Goal: Use online tool/utility: Utilize a website feature to perform a specific function

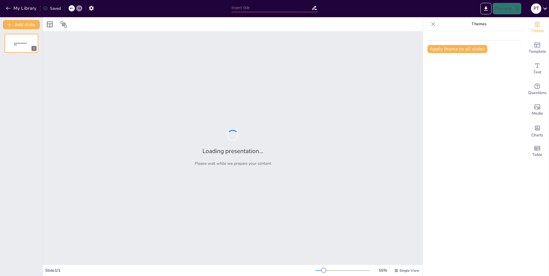
type input "Diversidad Animal: Un Viaje por el [PERSON_NAME] Animal"
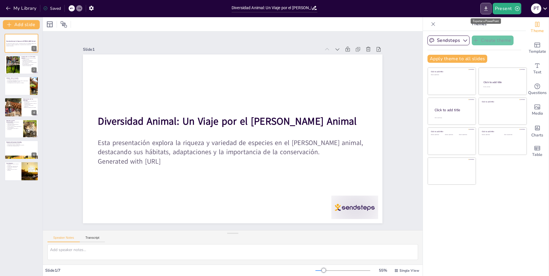
click at [490, 5] on button "Export to PowerPoint" at bounding box center [486, 8] width 11 height 11
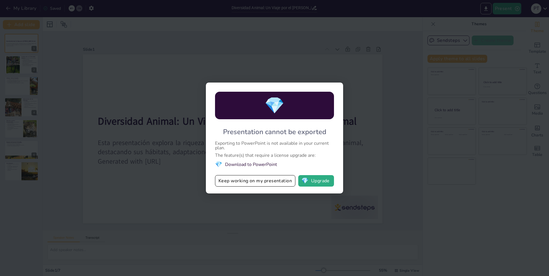
drag, startPoint x: 280, startPoint y: 180, endPoint x: 275, endPoint y: 176, distance: 6.7
click at [278, 180] on button "Keep working on my presentation" at bounding box center [255, 180] width 80 height 11
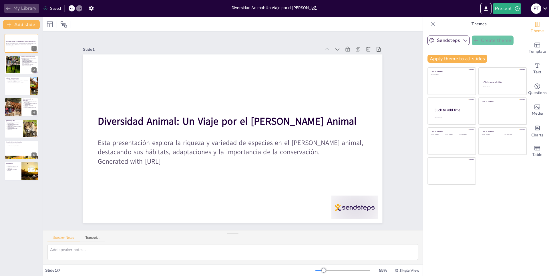
click at [5, 8] on button "My Library" at bounding box center [21, 8] width 35 height 9
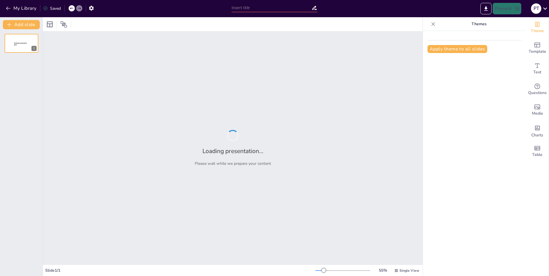
type input "Tipos de Infecciones y su Impacto en la Salud"
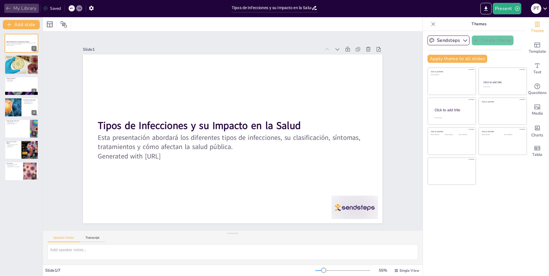
click at [9, 8] on icon "button" at bounding box center [8, 8] width 6 height 6
